Goal: Task Accomplishment & Management: Manage account settings

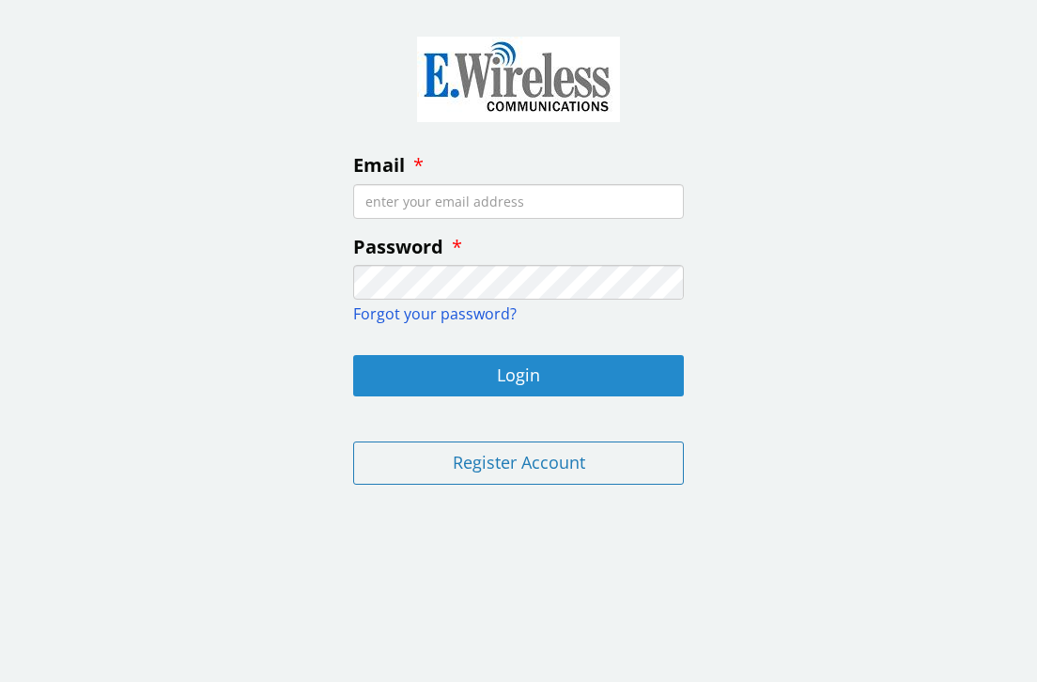
click at [522, 374] on button "Login" at bounding box center [518, 375] width 331 height 41
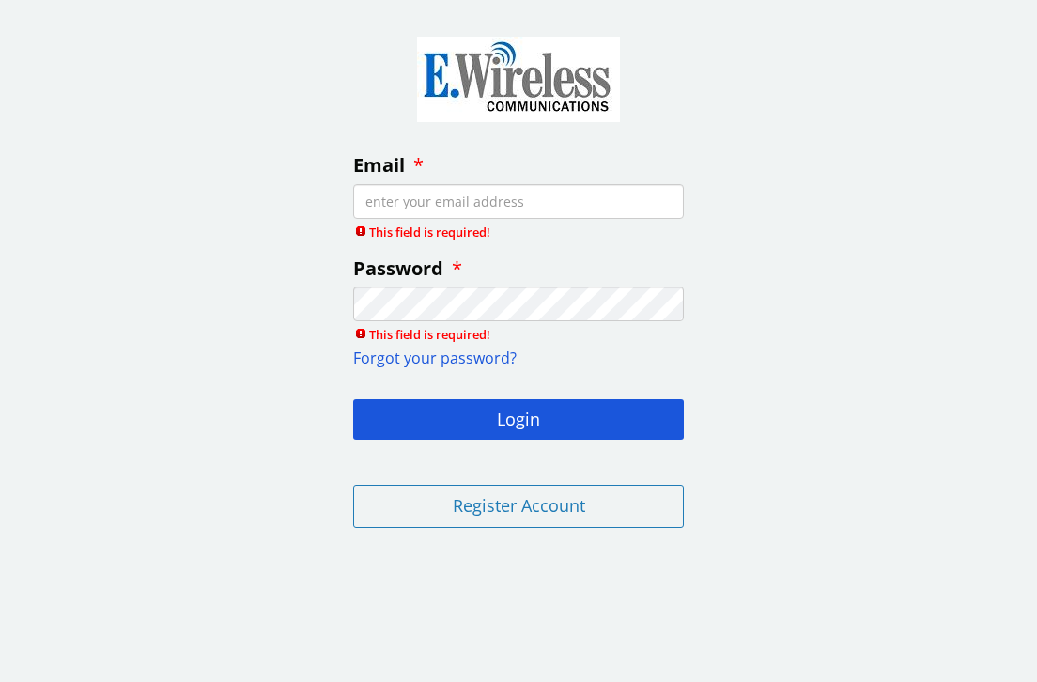
click at [453, 197] on input "Email" at bounding box center [518, 201] width 331 height 35
type input "[EMAIL_ADDRESS][DOMAIN_NAME]"
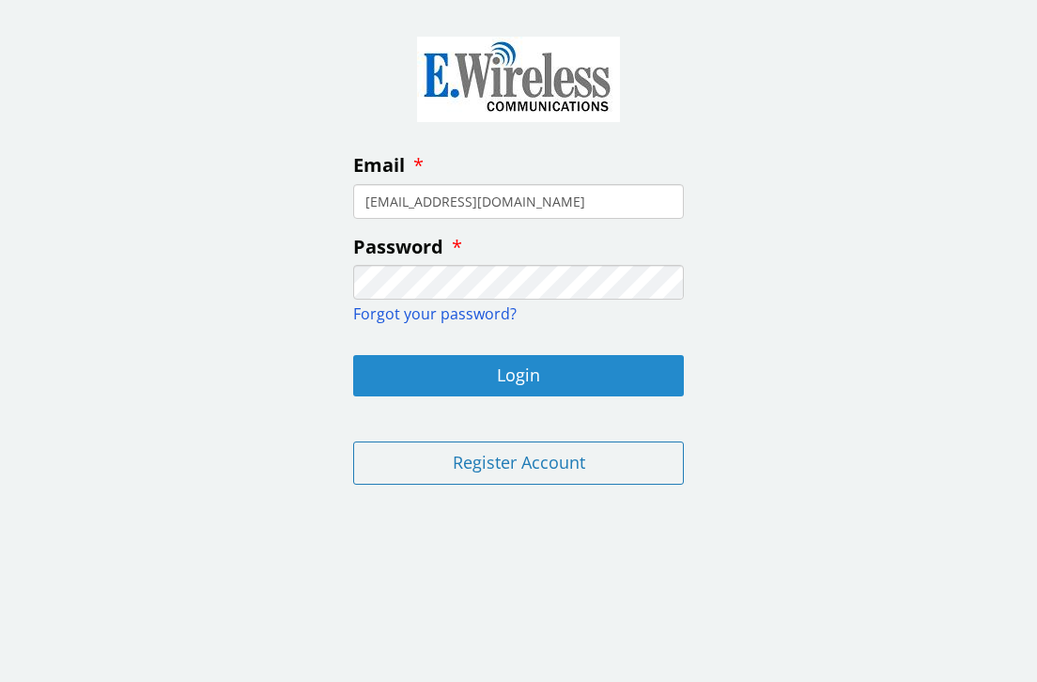
click at [542, 385] on button "Login" at bounding box center [518, 375] width 331 height 41
